Goal: Navigation & Orientation: Go to known website

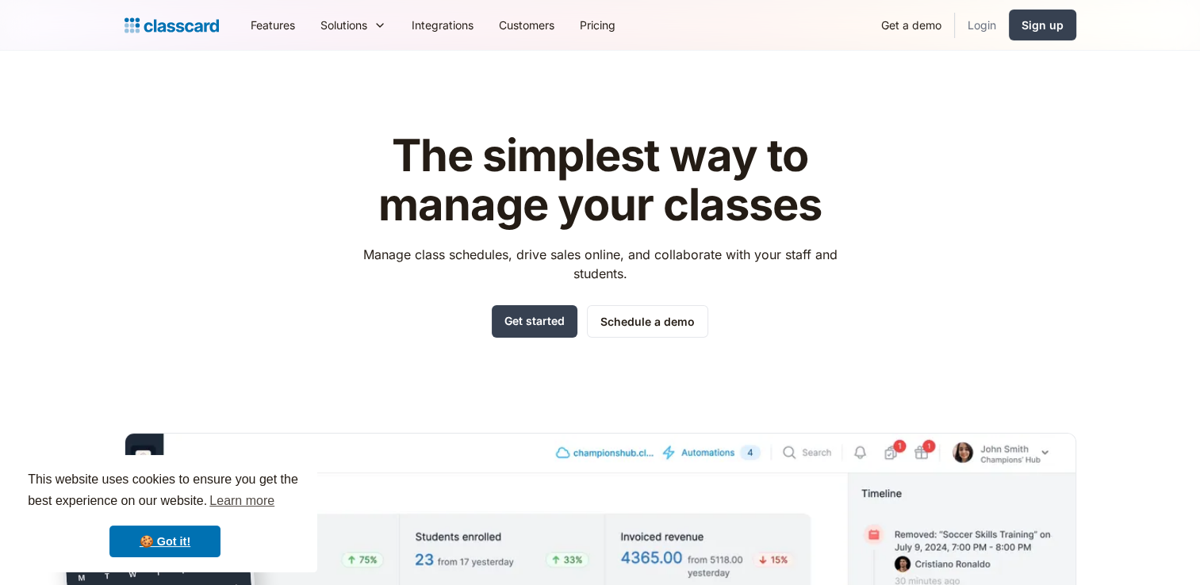
click at [998, 22] on link "Login" at bounding box center [982, 25] width 54 height 36
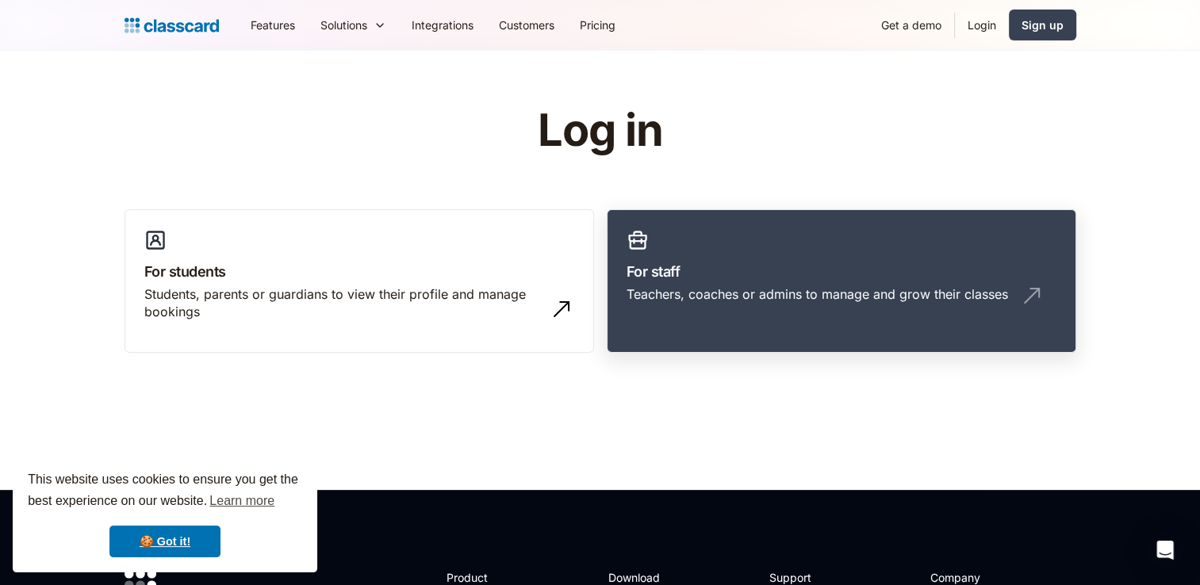
click at [735, 258] on link "For staff Teachers, coaches or admins to manage and grow their classes" at bounding box center [841, 281] width 469 height 144
